Goal: Find specific page/section

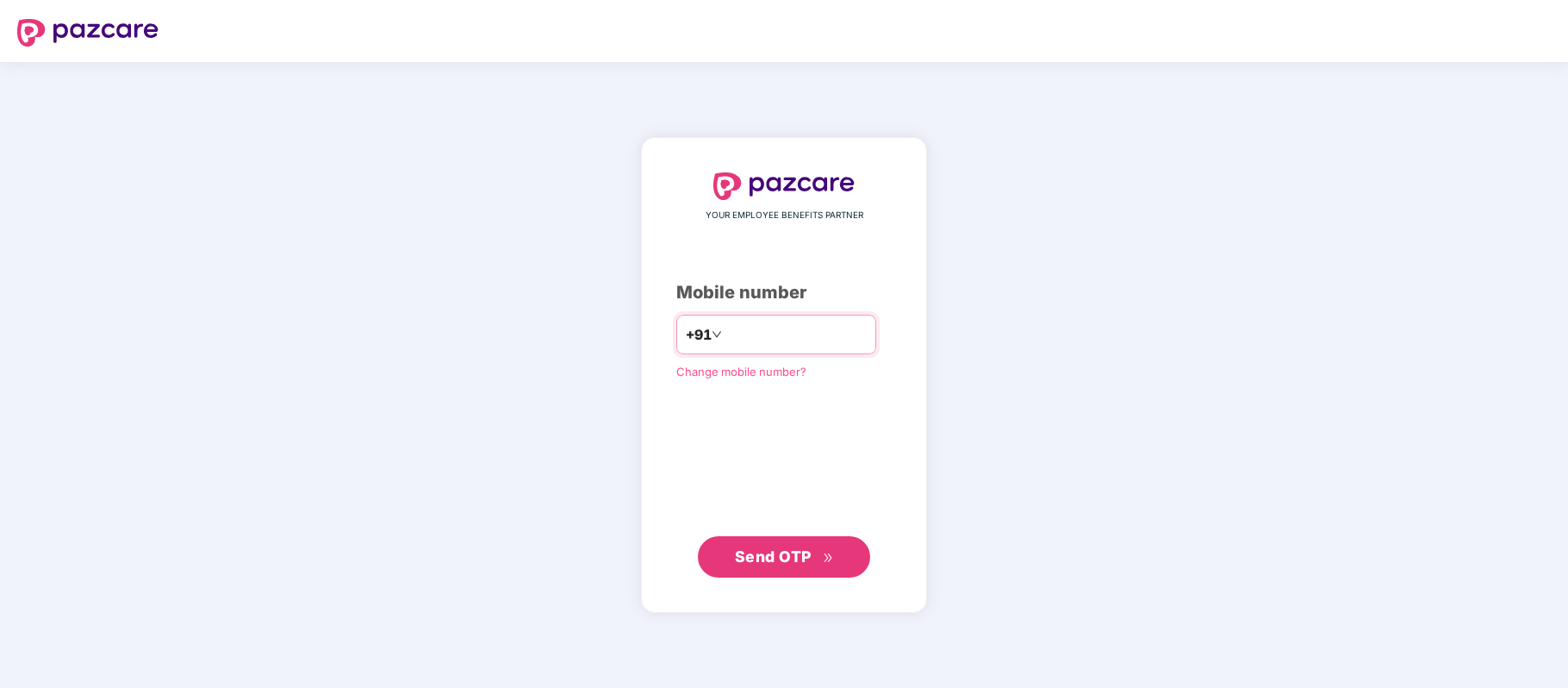
paste input "**********"
type input "**********"
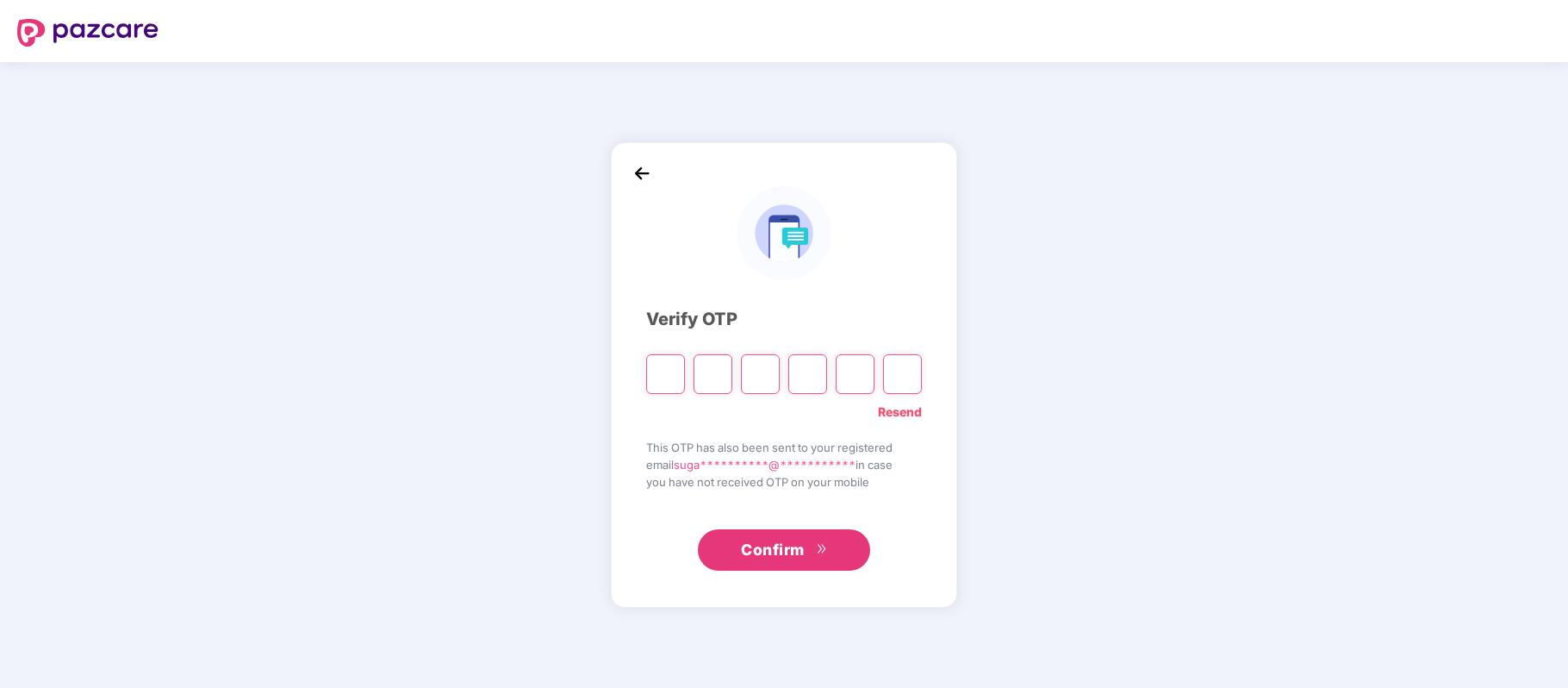
paste input "*"
type input "*"
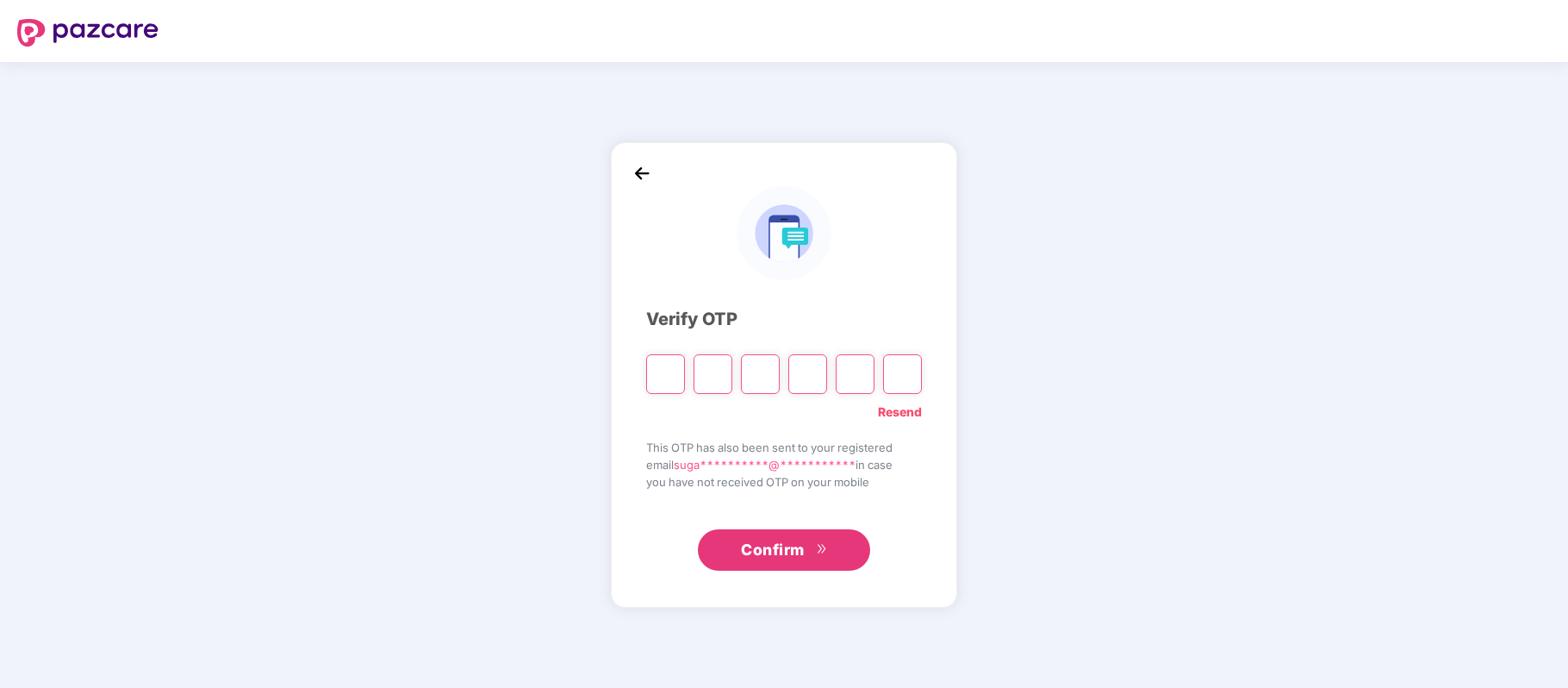
type input "*"
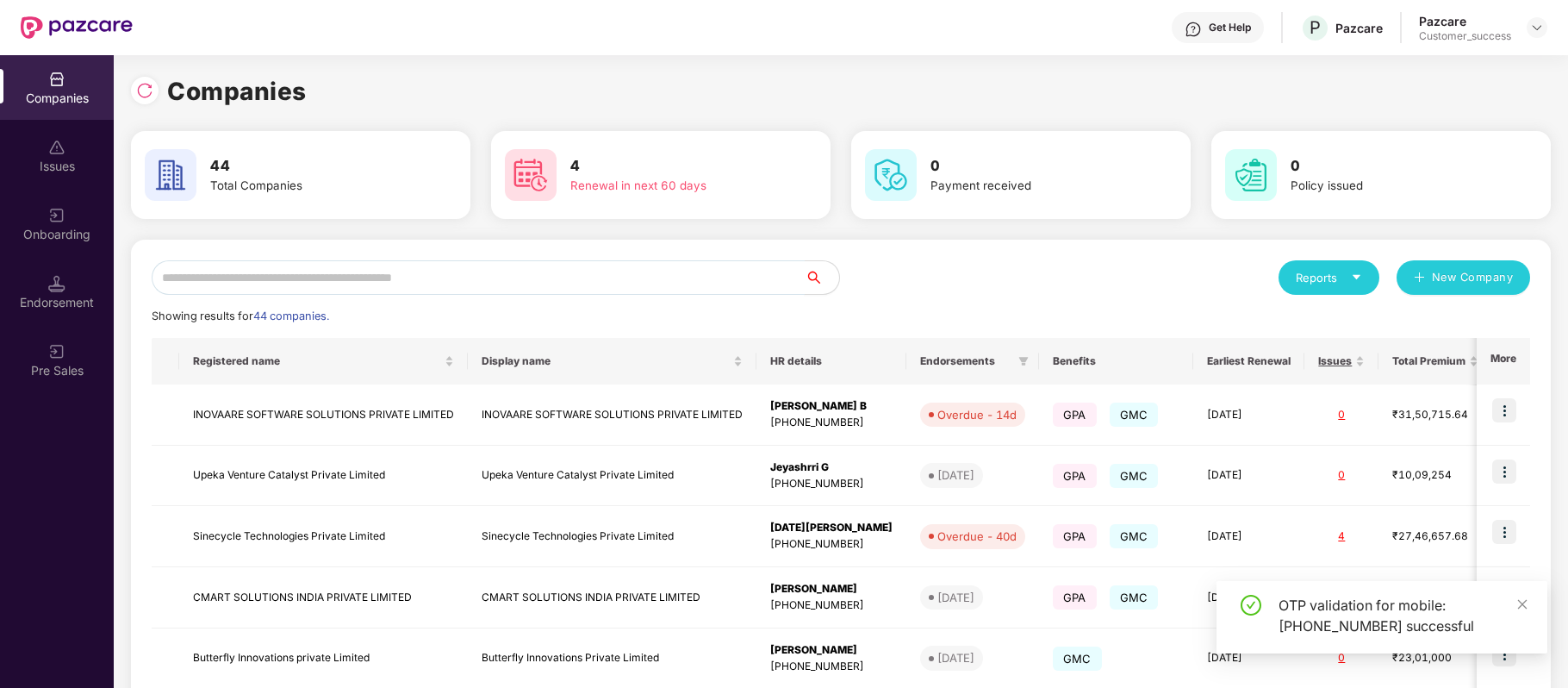
click at [569, 281] on input "text" at bounding box center [478, 278] width 653 height 34
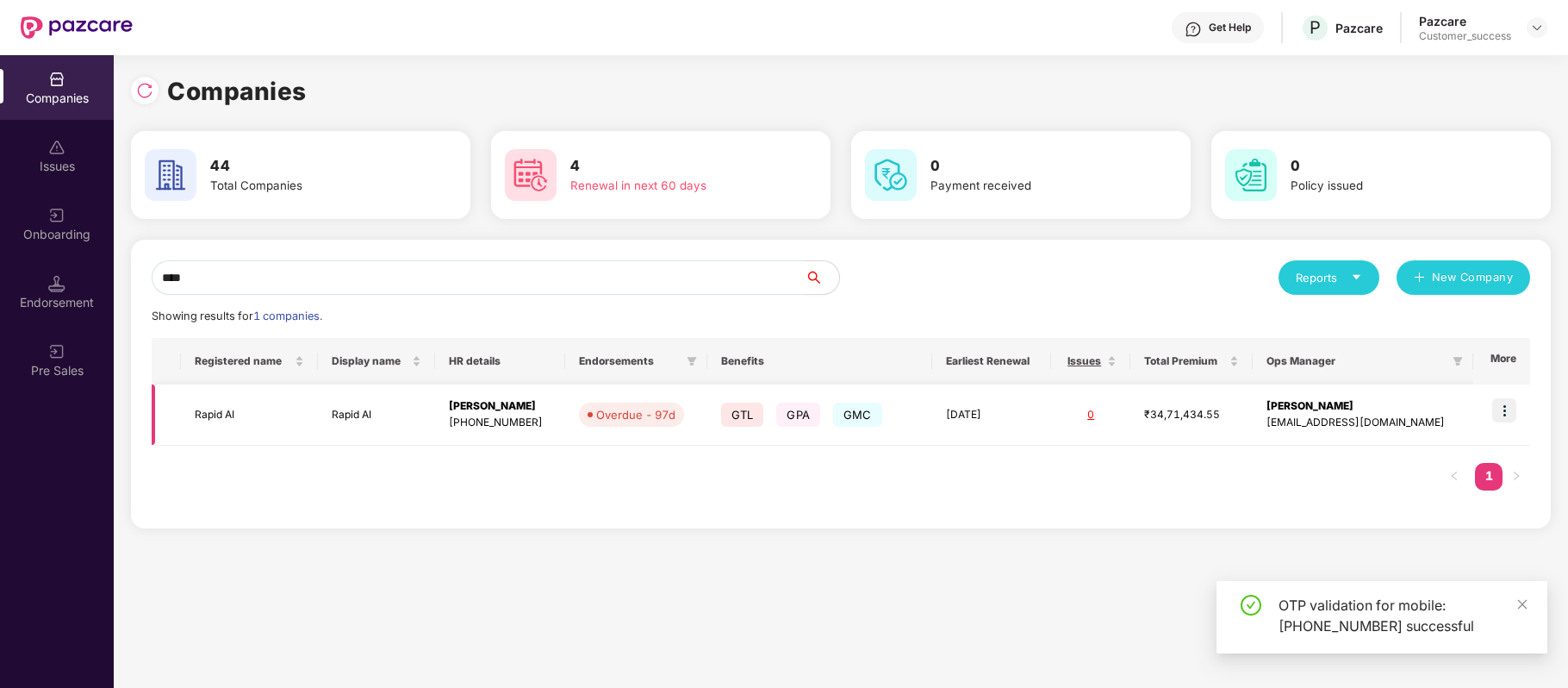
type input "****"
click at [1499, 408] on img at bounding box center [1503, 409] width 24 height 24
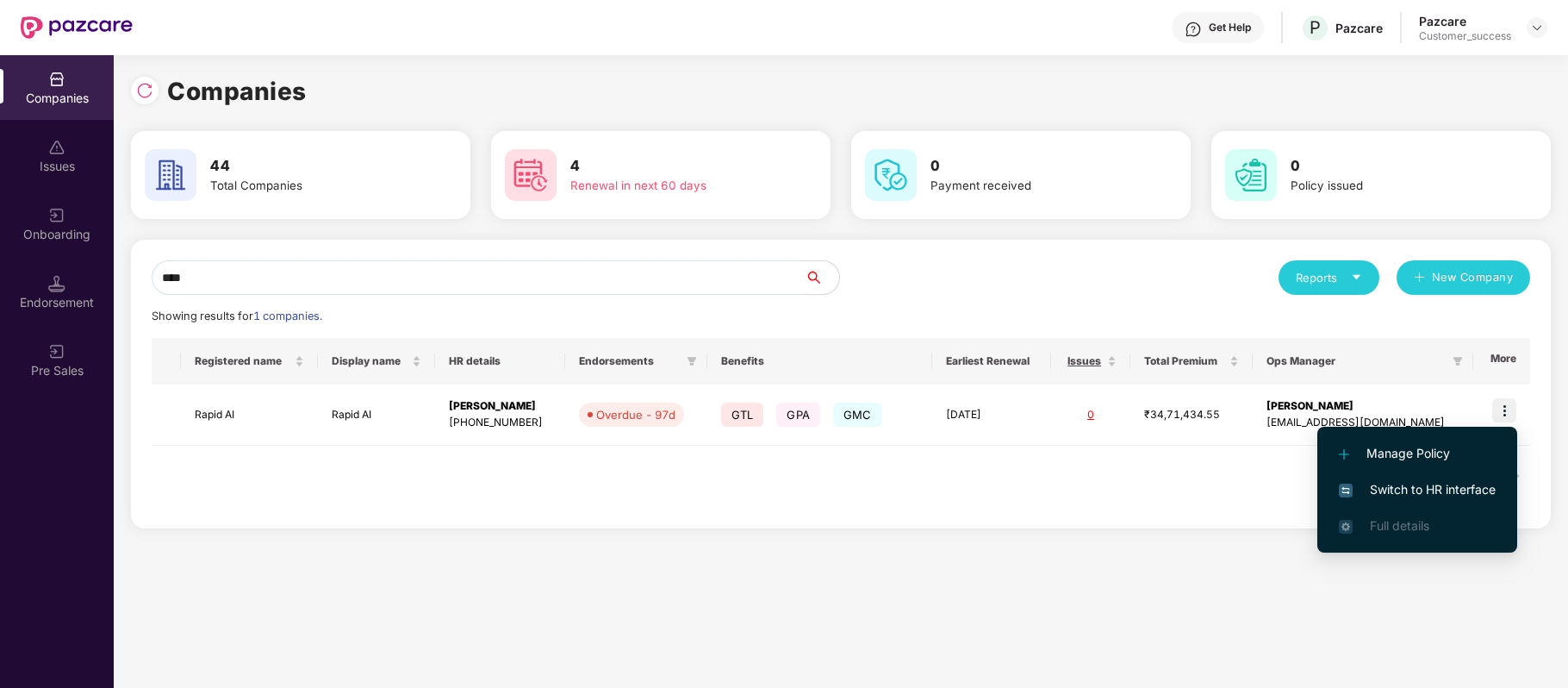
click at [1451, 480] on span "Switch to HR interface" at bounding box center [1417, 490] width 156 height 19
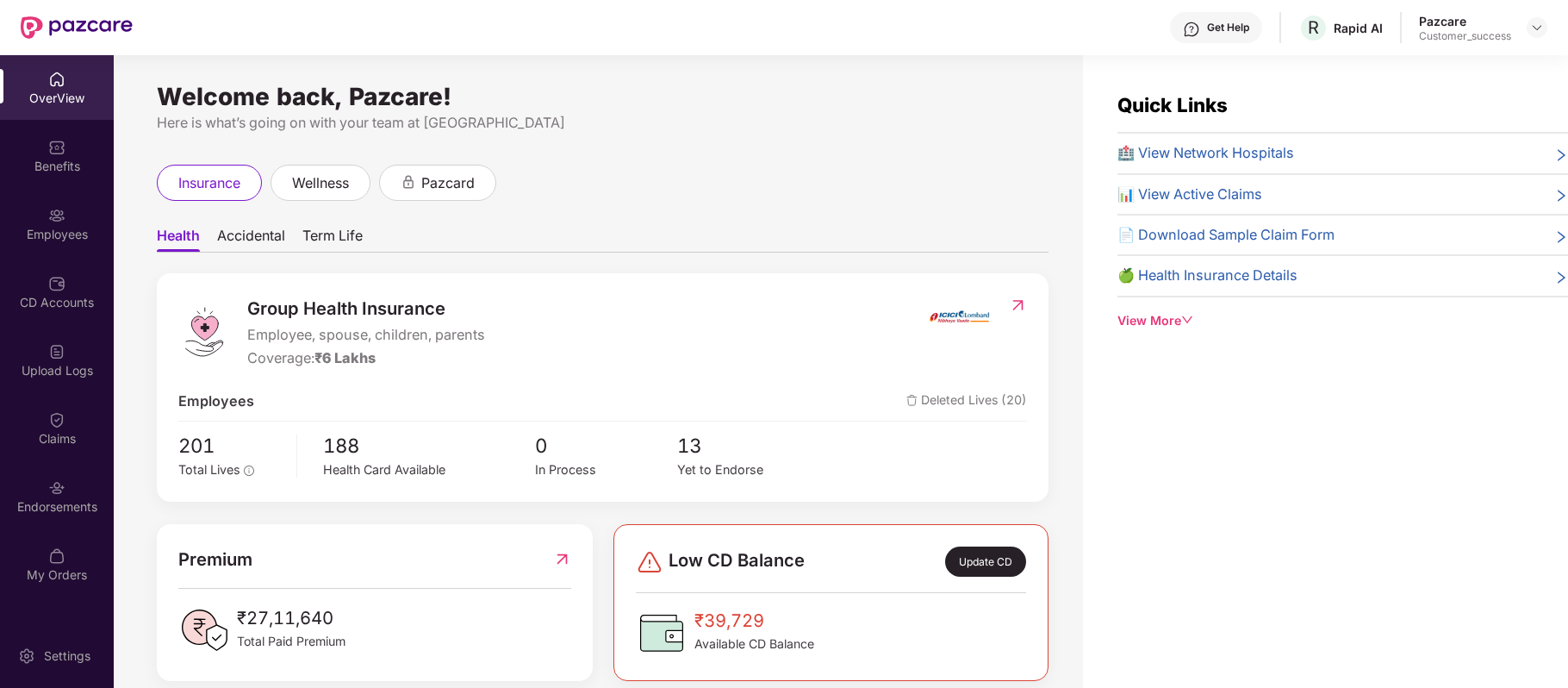
click at [63, 160] on div "Benefits" at bounding box center [56, 166] width 113 height 17
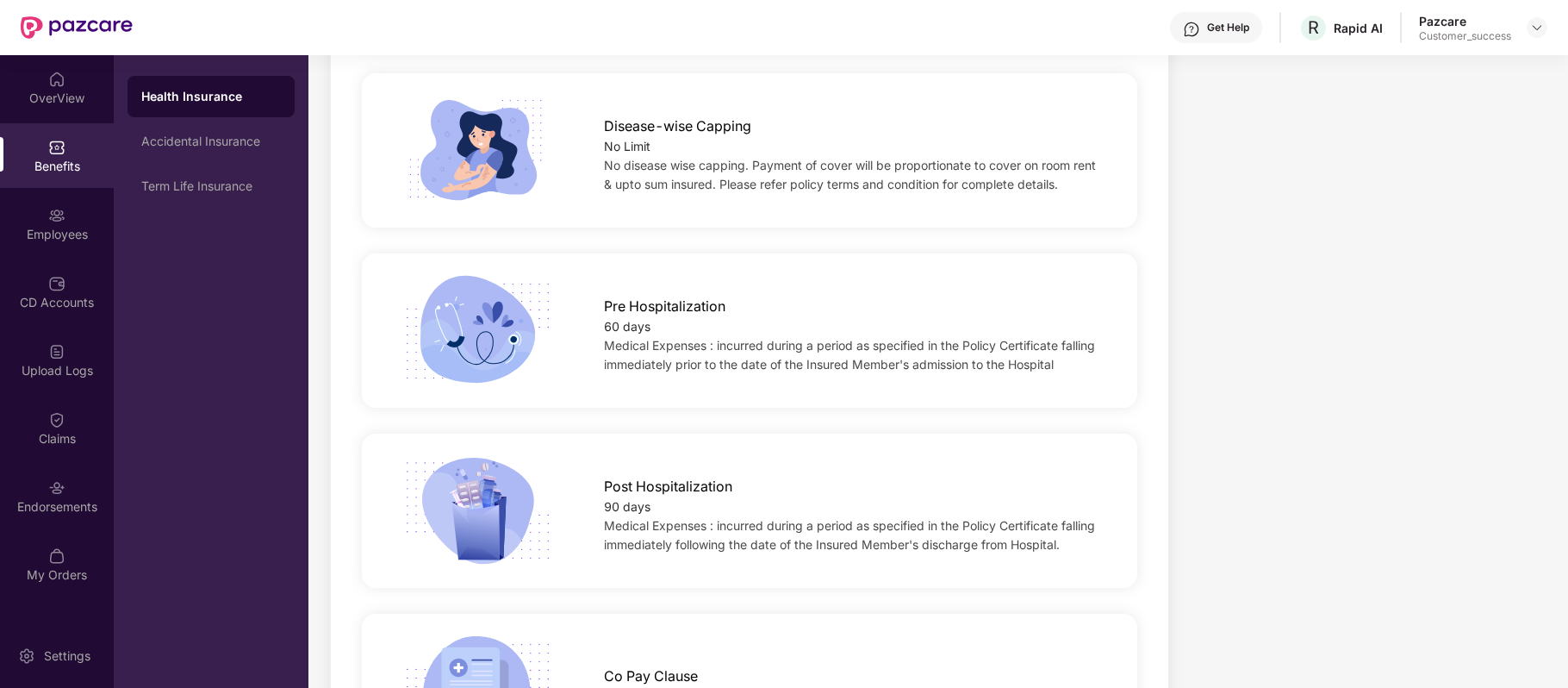
scroll to position [910, 0]
click at [845, 515] on span "Medical Expenses : incurred during a period as specified in the Policy Certific…" at bounding box center [849, 532] width 491 height 33
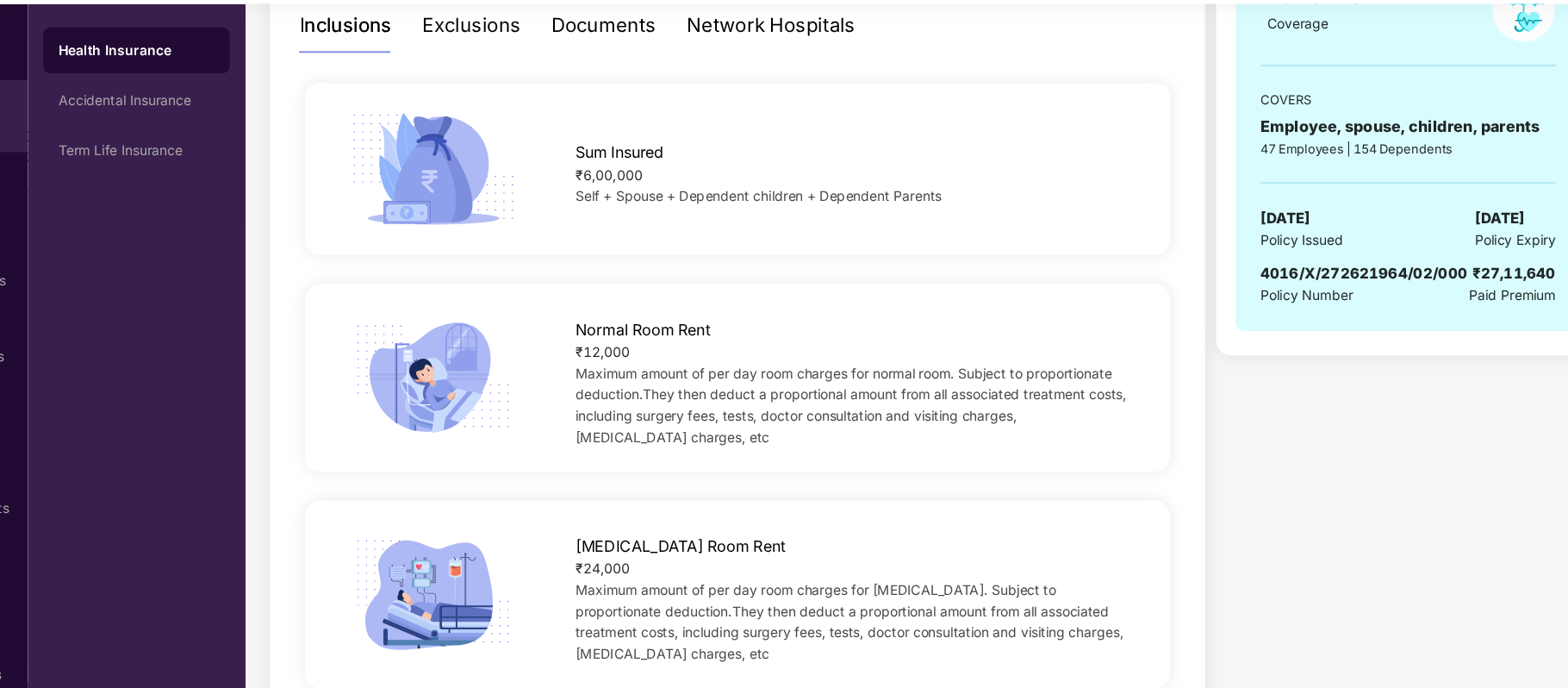
scroll to position [0, 0]
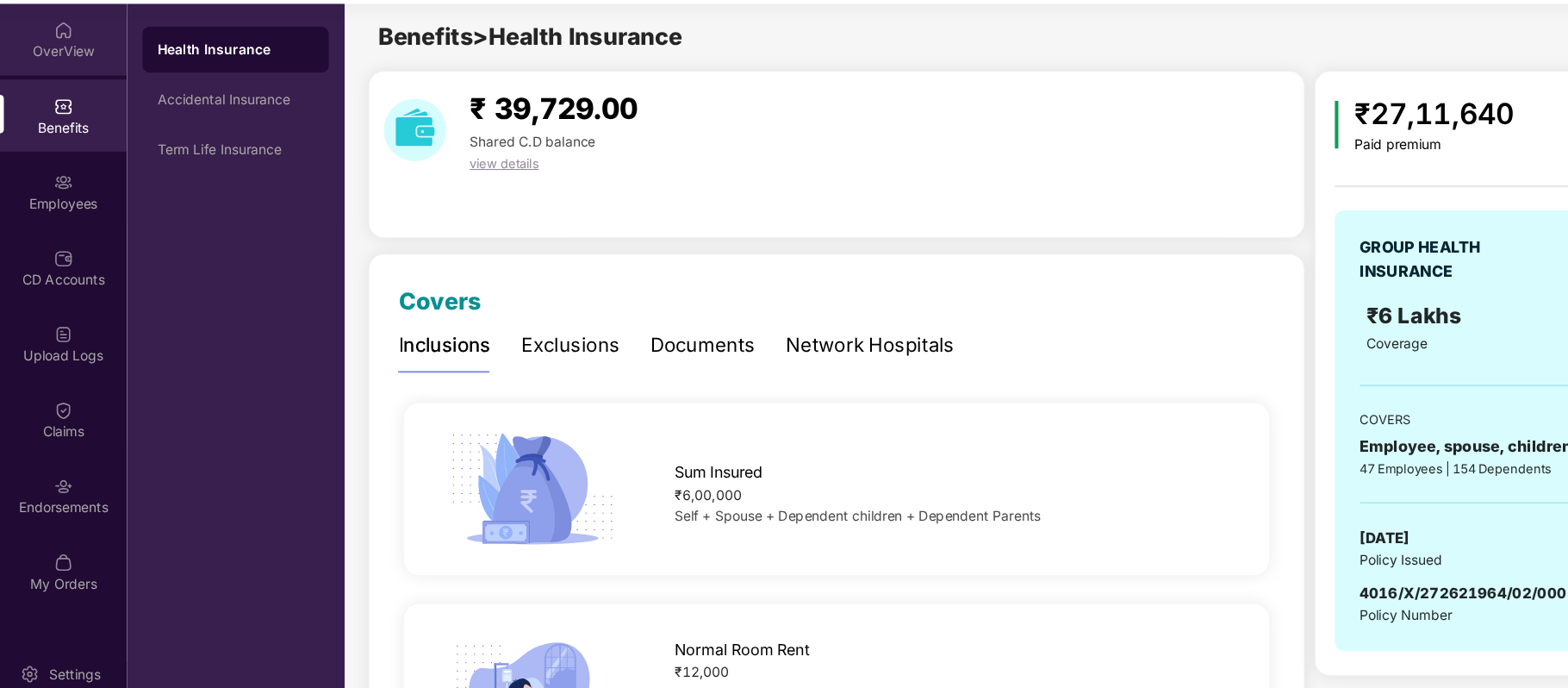
click at [46, 79] on div "OverView" at bounding box center [56, 88] width 113 height 65
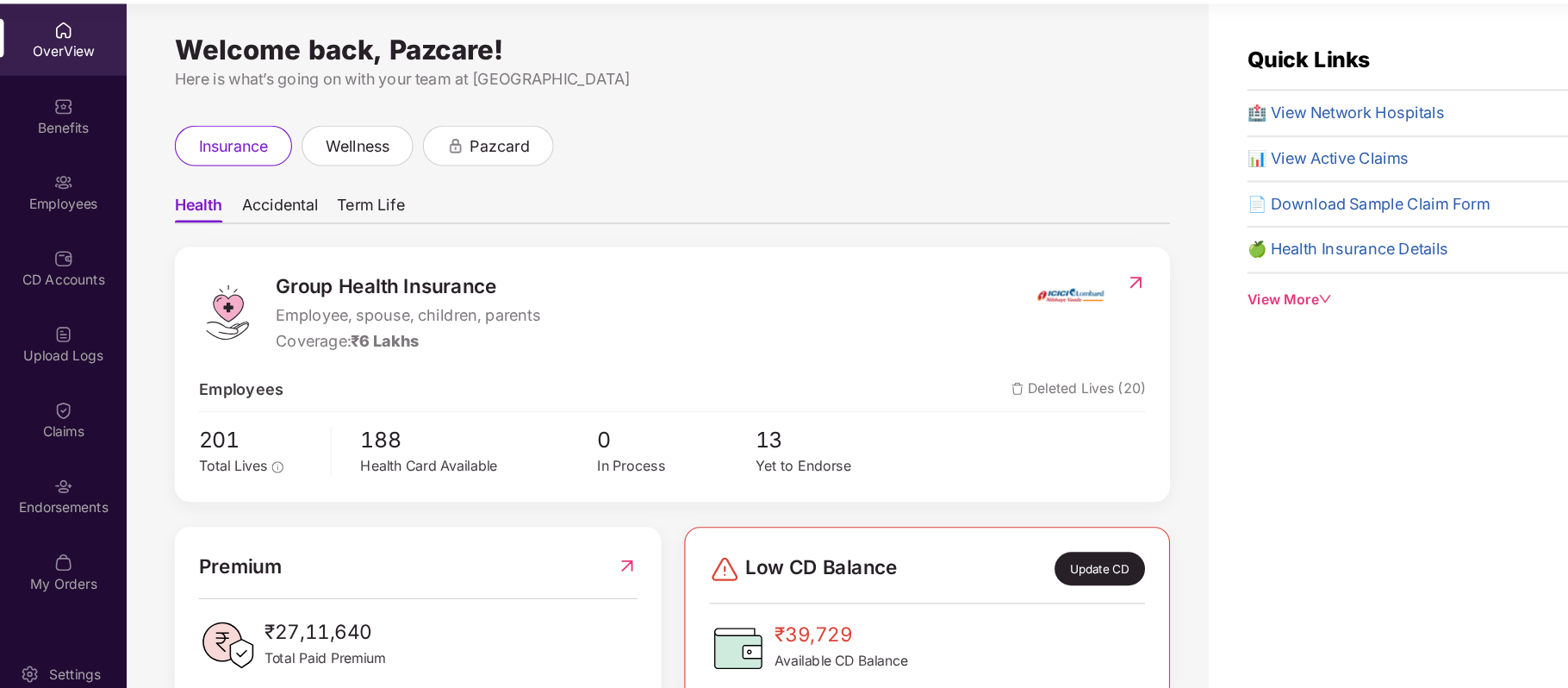
click at [51, 219] on img at bounding box center [57, 216] width 17 height 17
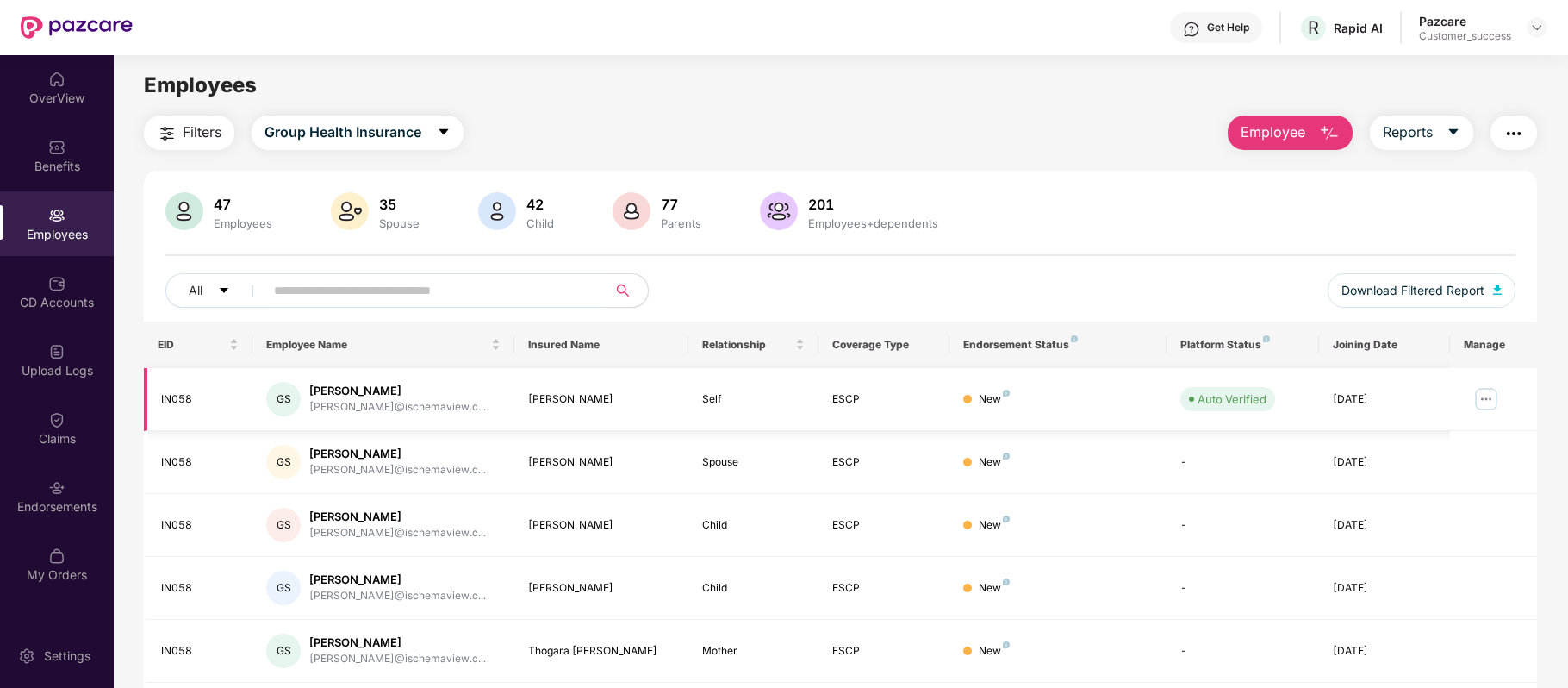
click at [1479, 404] on img at bounding box center [1486, 399] width 28 height 28
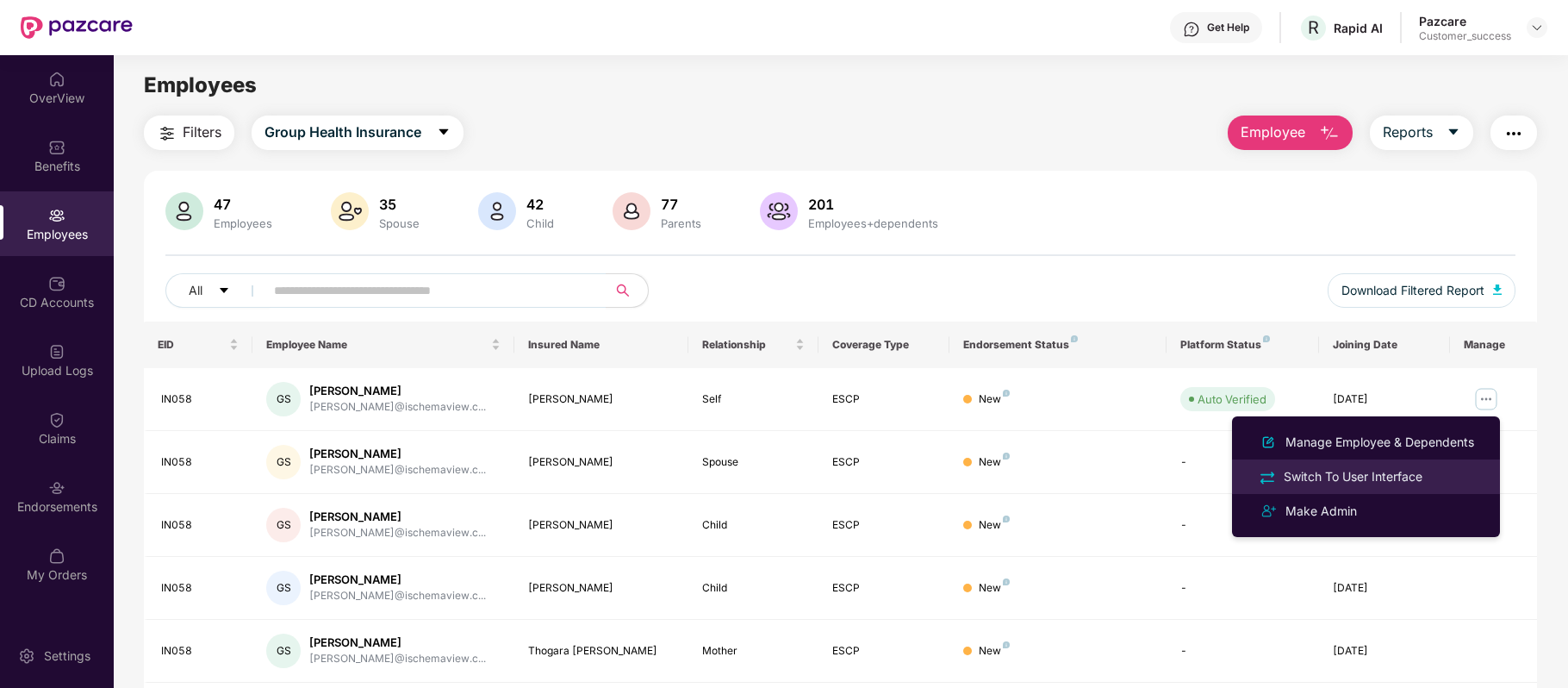
click at [1352, 474] on div "Switch To User Interface" at bounding box center [1352, 477] width 146 height 19
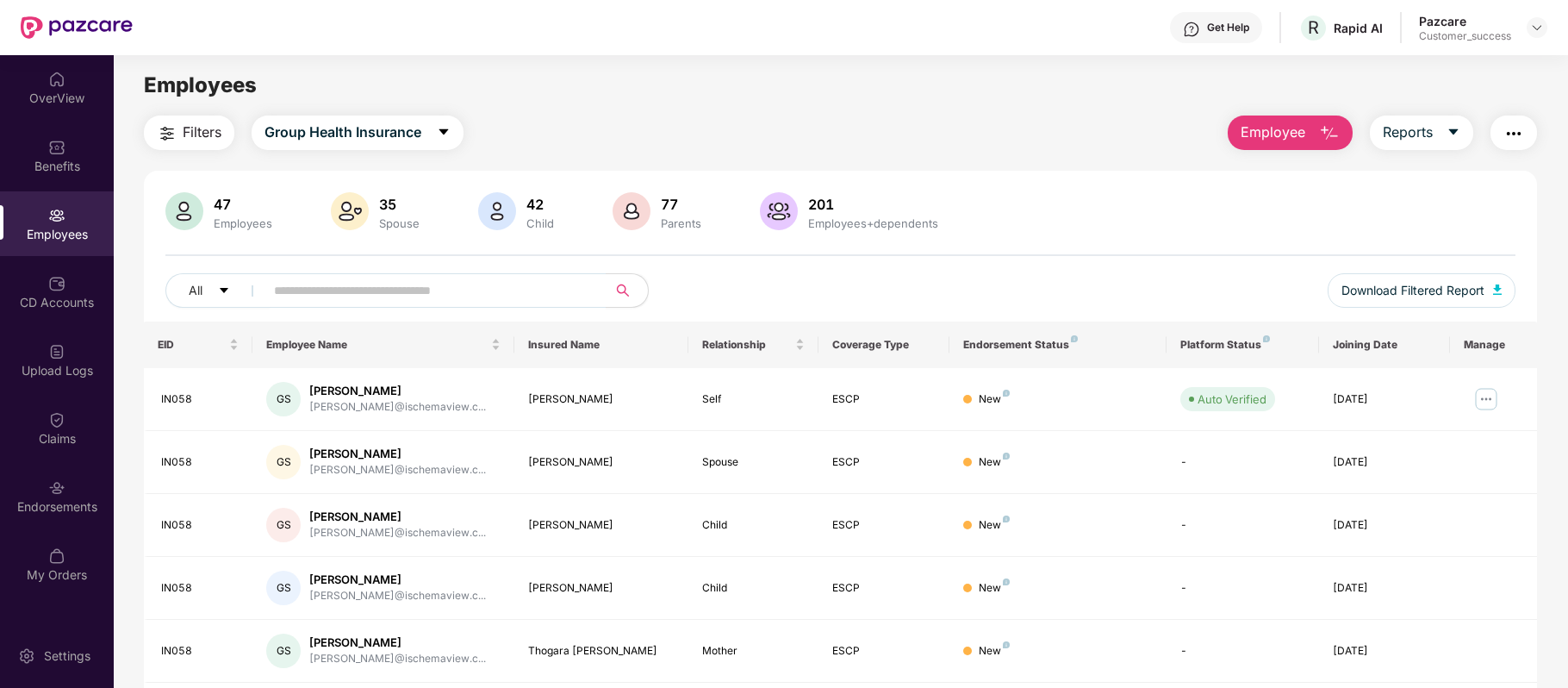
click at [74, 160] on div "Benefits" at bounding box center [56, 166] width 113 height 17
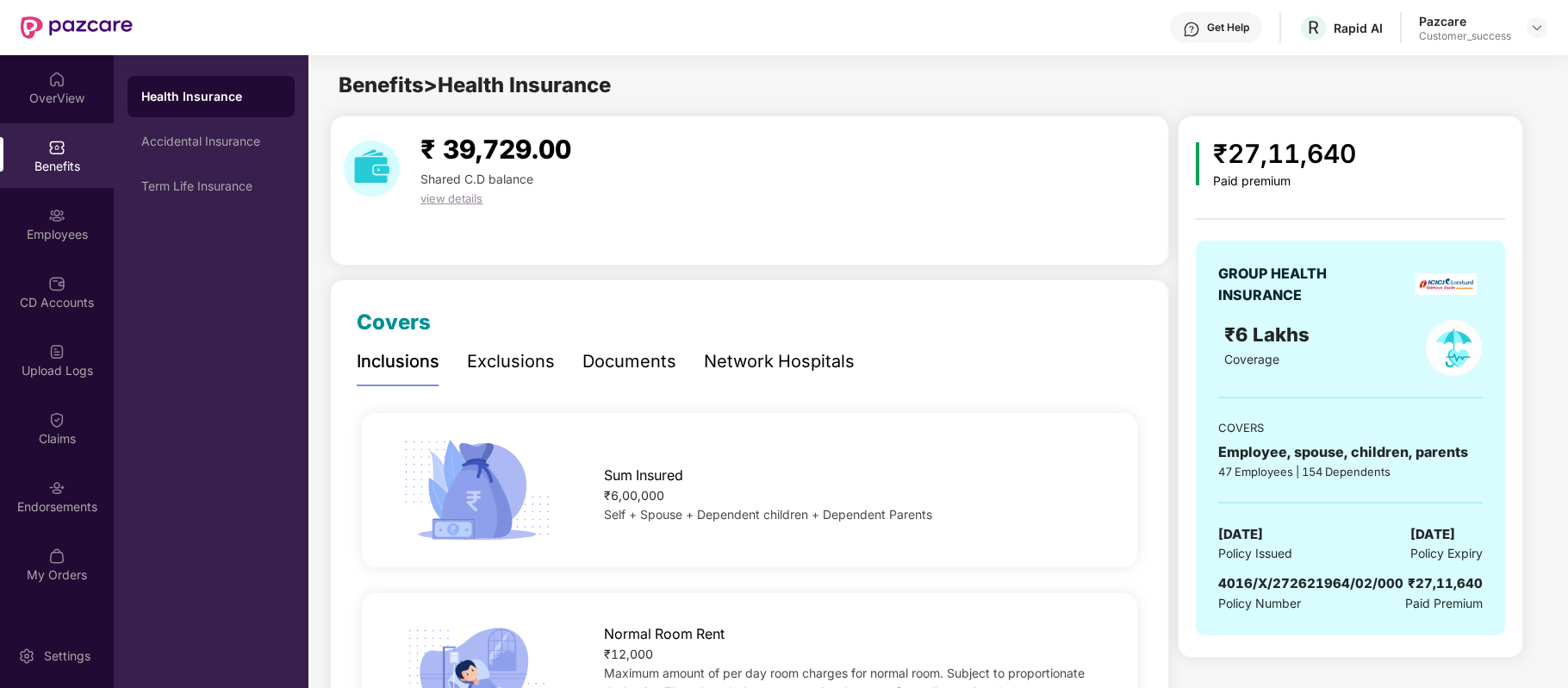
click at [986, 94] on div "Benefits > Health Insurance" at bounding box center [937, 85] width 1258 height 32
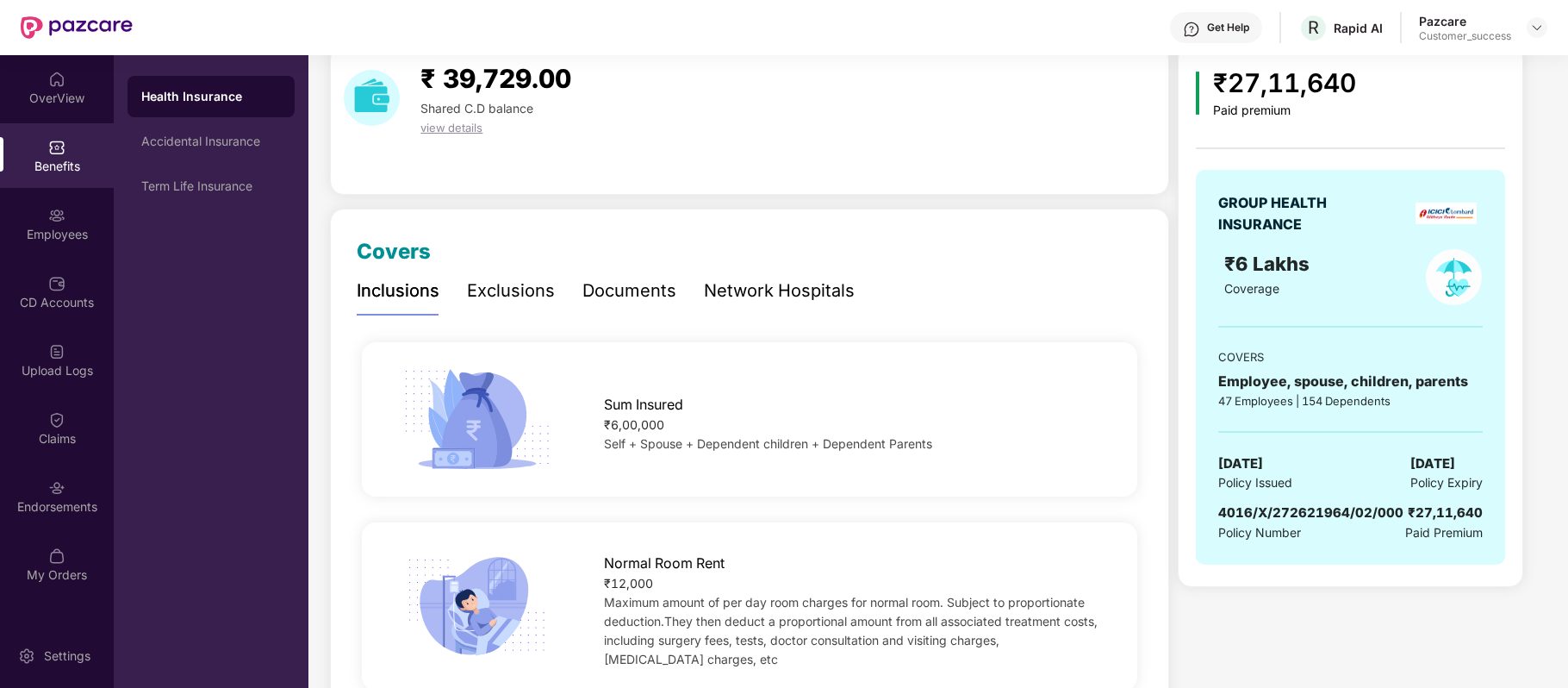
scroll to position [194, 0]
